Goal: Transaction & Acquisition: Purchase product/service

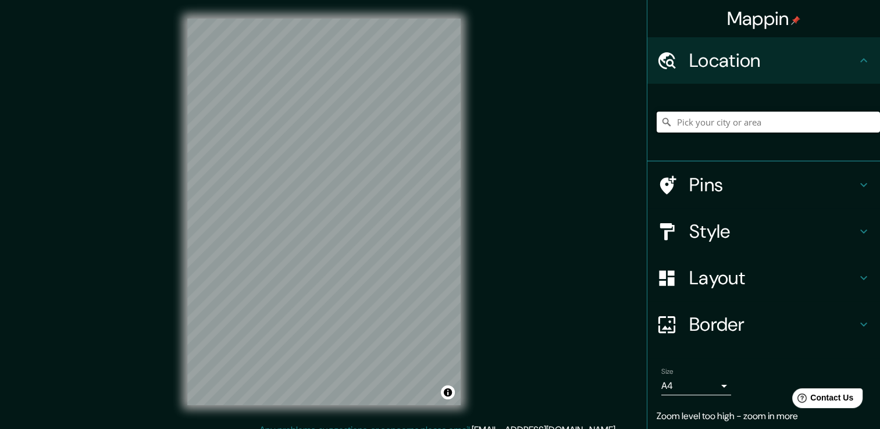
click at [675, 125] on input "Pick your city or area" at bounding box center [768, 122] width 223 height 21
click at [689, 131] on input "Pick your city or area" at bounding box center [768, 122] width 223 height 21
paste input "30738 [PERSON_NAME] y [PERSON_NAME]"
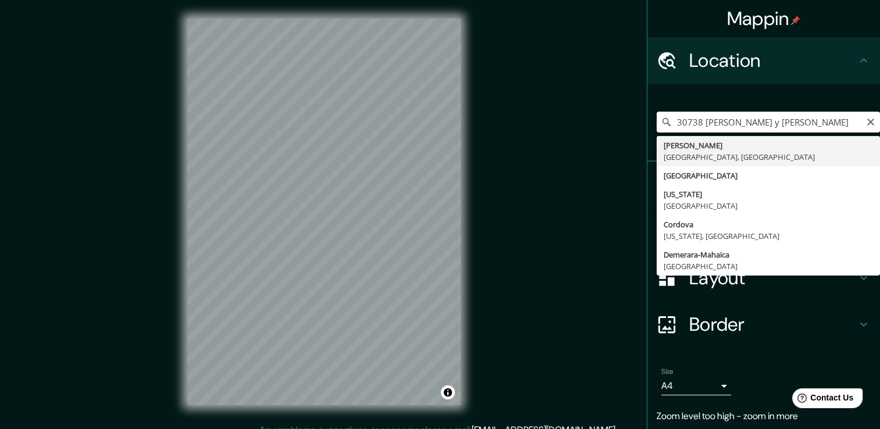
click at [694, 126] on input "30738 [PERSON_NAME] y [PERSON_NAME]" at bounding box center [768, 122] width 223 height 21
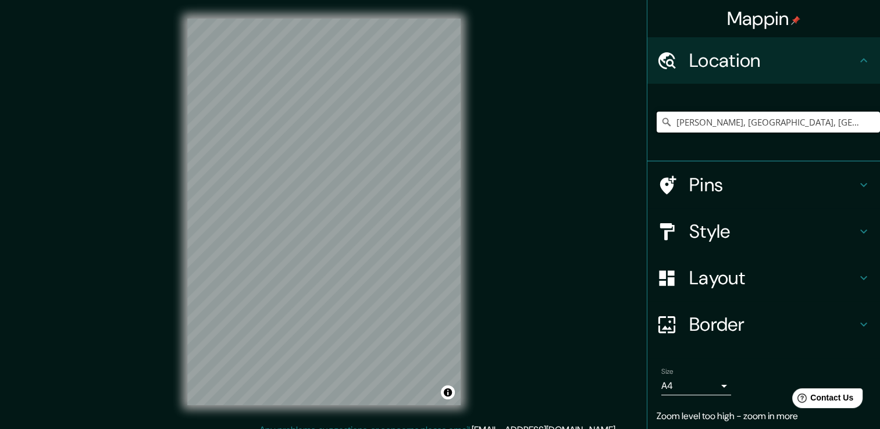
scroll to position [0, 0]
drag, startPoint x: 843, startPoint y: 116, endPoint x: 652, endPoint y: 136, distance: 191.4
click at [657, 137] on div "[PERSON_NAME], [GEOGRAPHIC_DATA], [GEOGRAPHIC_DATA] [PERSON_NAME] [GEOGRAPHIC_D…" at bounding box center [768, 122] width 223 height 58
type input "[PERSON_NAME], [GEOGRAPHIC_DATA], [GEOGRAPHIC_DATA]"
click at [868, 124] on icon "Clear" at bounding box center [871, 122] width 7 height 7
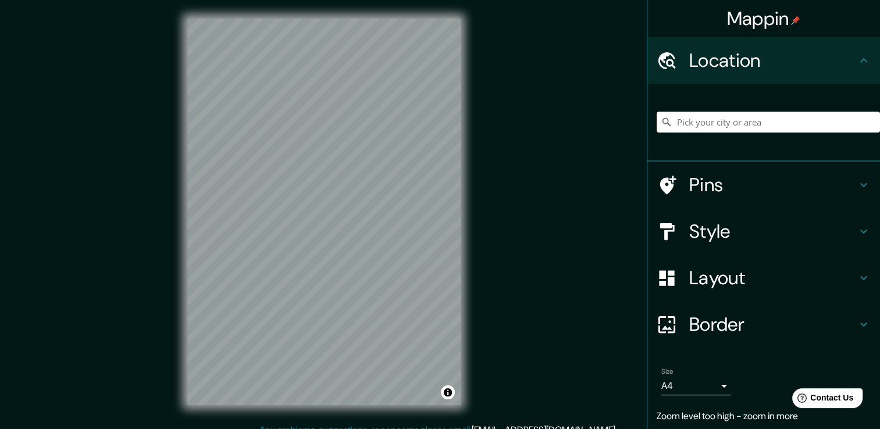
click at [832, 126] on input "Pick your city or area" at bounding box center [768, 122] width 223 height 21
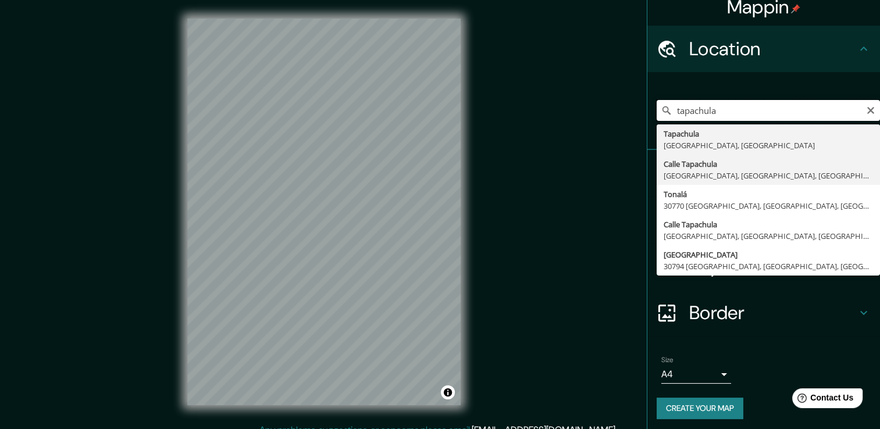
scroll to position [15, 0]
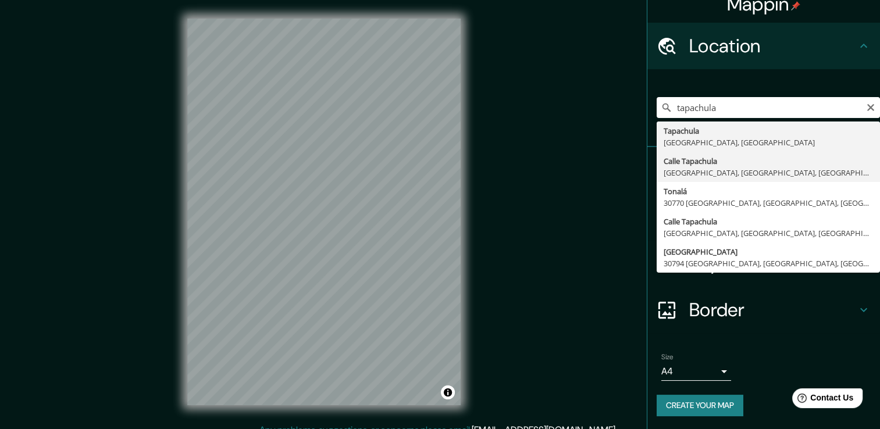
type input "[GEOGRAPHIC_DATA], [GEOGRAPHIC_DATA], [GEOGRAPHIC_DATA]"
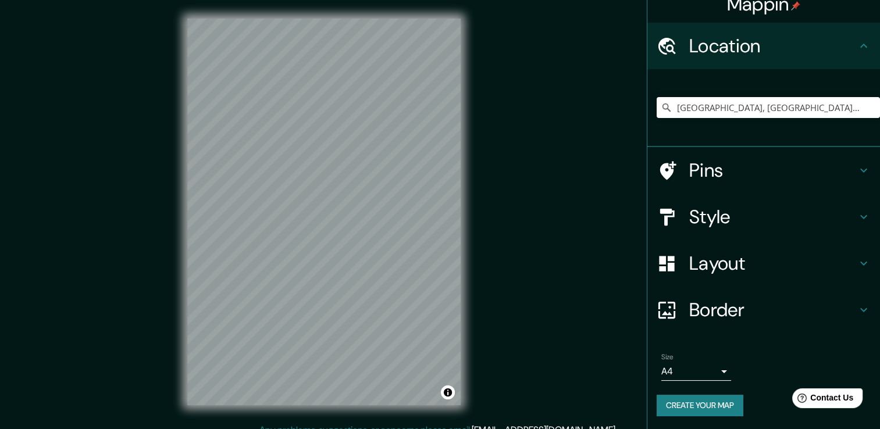
click at [723, 214] on h4 "Style" at bounding box center [774, 216] width 168 height 23
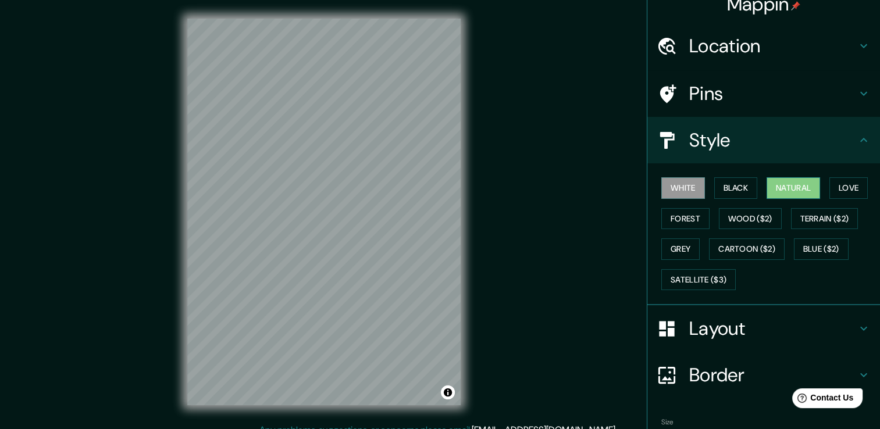
click at [796, 181] on button "Natural" at bounding box center [794, 188] width 54 height 22
click at [738, 194] on button "Black" at bounding box center [737, 188] width 44 height 22
click at [691, 191] on button "White" at bounding box center [684, 188] width 44 height 22
click at [726, 186] on button "Black" at bounding box center [737, 188] width 44 height 22
drag, startPoint x: 776, startPoint y: 181, endPoint x: 793, endPoint y: 183, distance: 17.5
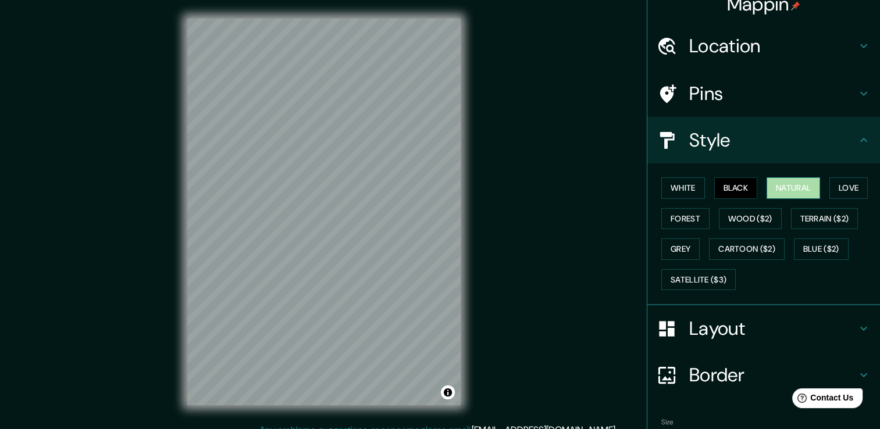
click at [776, 181] on button "Natural" at bounding box center [794, 188] width 54 height 22
click at [846, 190] on button "Love" at bounding box center [849, 188] width 38 height 22
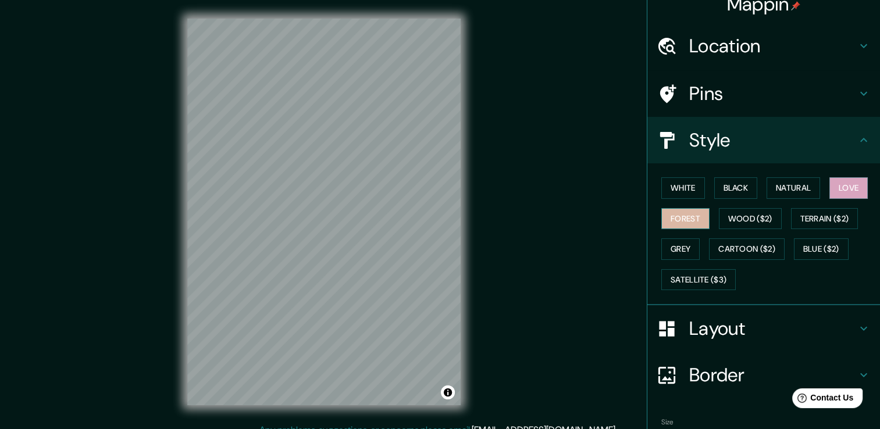
click at [677, 216] on button "Forest" at bounding box center [686, 219] width 48 height 22
click at [760, 215] on button "Wood ($2)" at bounding box center [750, 219] width 63 height 22
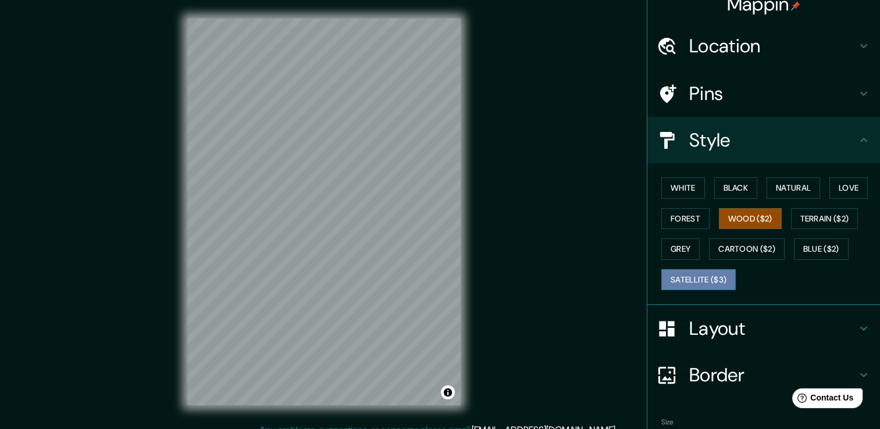
click at [671, 274] on button "Satellite ($3)" at bounding box center [699, 280] width 74 height 22
click at [255, 406] on div "© Mapbox © OpenStreetMap Improve this map © Maxar" at bounding box center [324, 212] width 311 height 424
click at [475, 224] on div "© Mapbox © OpenStreetMap Improve this map © Maxar" at bounding box center [324, 212] width 311 height 424
click at [466, 209] on div "© Mapbox © OpenStreetMap Improve this map © Maxar" at bounding box center [324, 212] width 311 height 424
click at [484, 311] on div "Mappin Location [GEOGRAPHIC_DATA], [GEOGRAPHIC_DATA], [GEOGRAPHIC_DATA], [GEOGR…" at bounding box center [440, 221] width 880 height 442
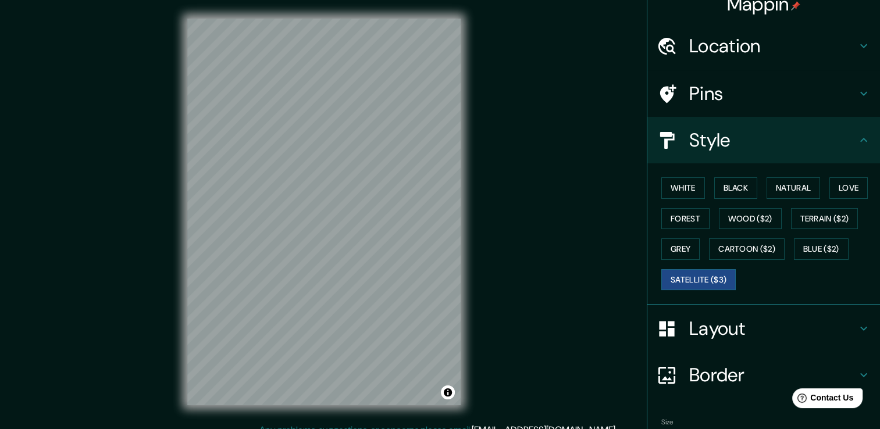
click at [496, 377] on div "Mappin Location [GEOGRAPHIC_DATA], [GEOGRAPHIC_DATA], [GEOGRAPHIC_DATA], [GEOGR…" at bounding box center [440, 221] width 880 height 442
click at [473, 352] on div "© Mapbox © OpenStreetMap Improve this map © Maxar" at bounding box center [324, 212] width 311 height 424
click at [186, 272] on div "© Mapbox © OpenStreetMap Improve this map © Maxar" at bounding box center [324, 212] width 311 height 424
click at [418, 416] on div "© Mapbox © OpenStreetMap Improve this map © Maxar" at bounding box center [324, 212] width 311 height 424
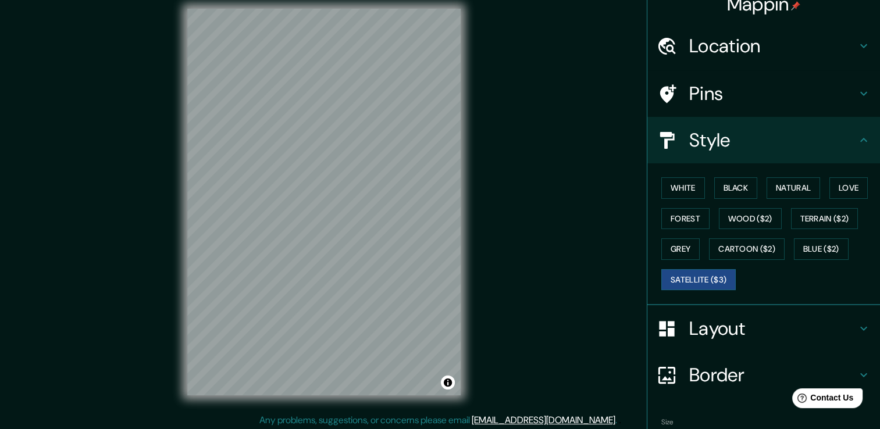
scroll to position [13, 0]
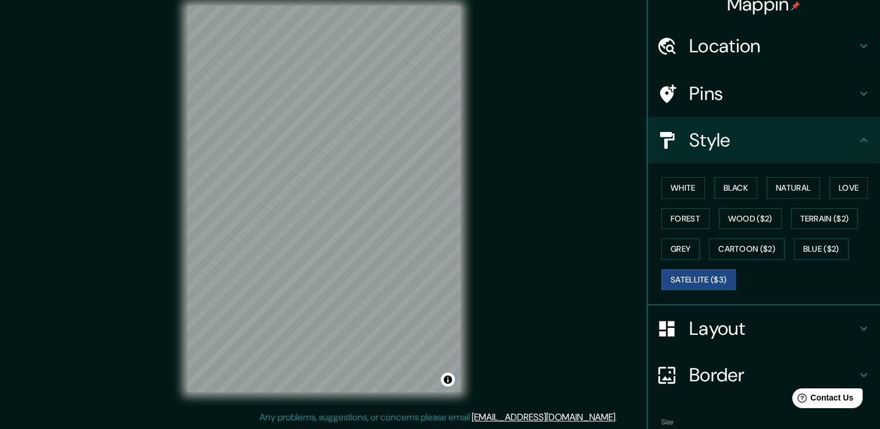
click at [502, 173] on div "Mappin Location [GEOGRAPHIC_DATA], [GEOGRAPHIC_DATA], [GEOGRAPHIC_DATA], [GEOGR…" at bounding box center [440, 208] width 880 height 442
click at [453, 383] on button "Toggle attribution" at bounding box center [448, 380] width 14 height 14
click at [445, 382] on button "Toggle attribution" at bounding box center [448, 380] width 14 height 14
click at [449, 381] on button "Toggle attribution" at bounding box center [448, 380] width 14 height 14
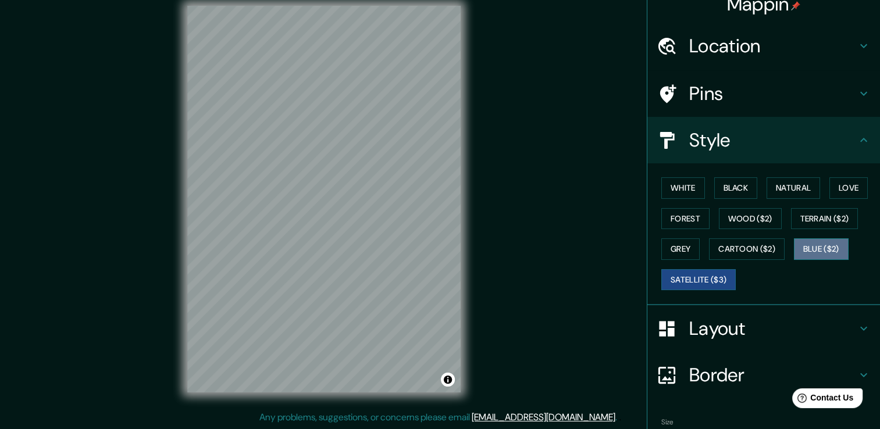
click at [805, 253] on button "Blue ($2)" at bounding box center [821, 250] width 55 height 22
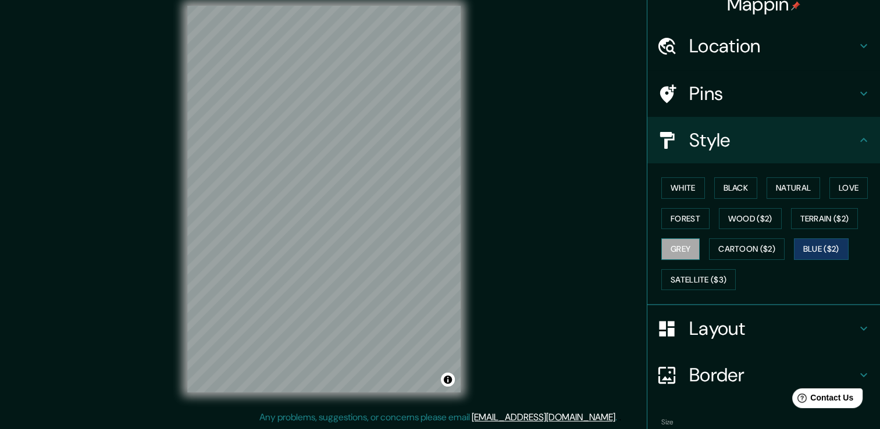
click at [673, 248] on button "Grey" at bounding box center [681, 250] width 38 height 22
click at [814, 213] on button "Terrain ($2)" at bounding box center [825, 219] width 68 height 22
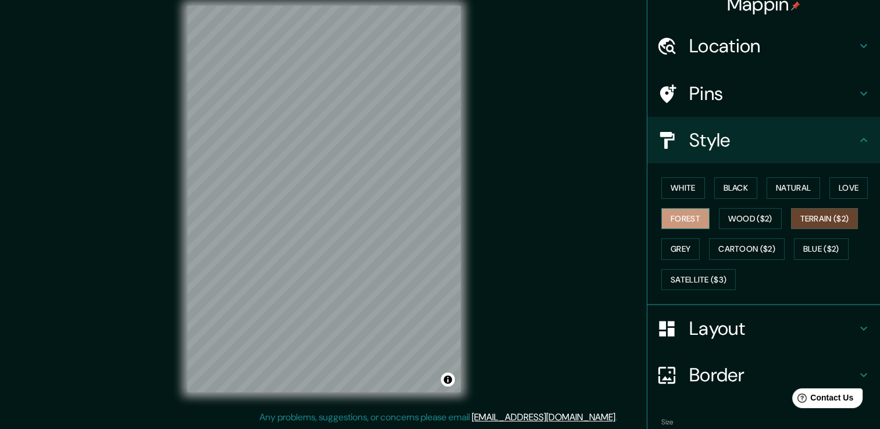
click at [699, 216] on button "Forest" at bounding box center [686, 219] width 48 height 22
click at [672, 184] on button "White" at bounding box center [684, 188] width 44 height 22
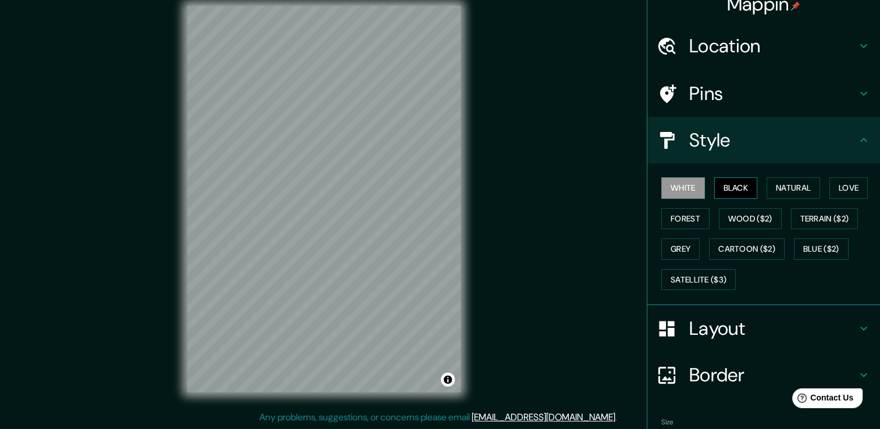
click at [718, 183] on button "Black" at bounding box center [737, 188] width 44 height 22
click at [801, 182] on button "Natural" at bounding box center [794, 188] width 54 height 22
click at [833, 184] on button "Love" at bounding box center [849, 188] width 38 height 22
click at [690, 185] on button "White" at bounding box center [684, 188] width 44 height 22
click at [745, 186] on button "Black" at bounding box center [737, 188] width 44 height 22
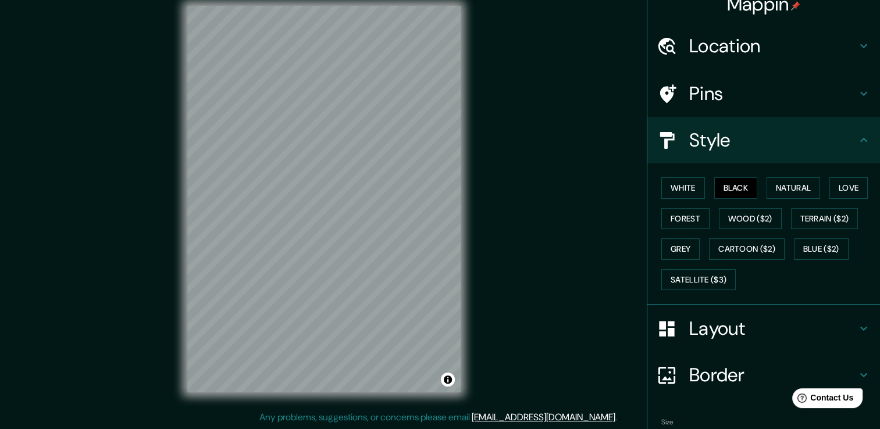
click at [595, 203] on div "Mappin Location [GEOGRAPHIC_DATA], [GEOGRAPHIC_DATA], [GEOGRAPHIC_DATA], [GEOGR…" at bounding box center [440, 208] width 880 height 442
click at [662, 182] on button "White" at bounding box center [684, 188] width 44 height 22
click at [741, 192] on button "Black" at bounding box center [737, 188] width 44 height 22
click at [787, 184] on button "Natural" at bounding box center [794, 188] width 54 height 22
click at [466, 225] on div "© Mapbox © OpenStreetMap Improve this map" at bounding box center [324, 199] width 311 height 424
